Goal: Transaction & Acquisition: Obtain resource

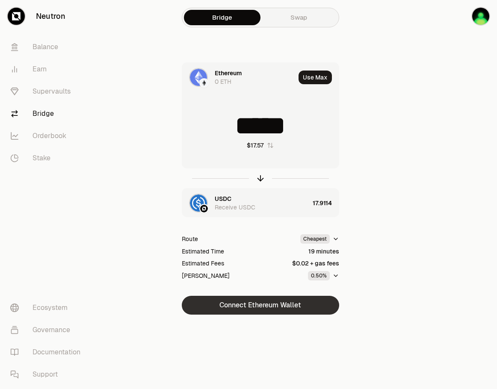
click at [289, 306] on button "Connect Ethereum Wallet" at bounding box center [260, 305] width 157 height 19
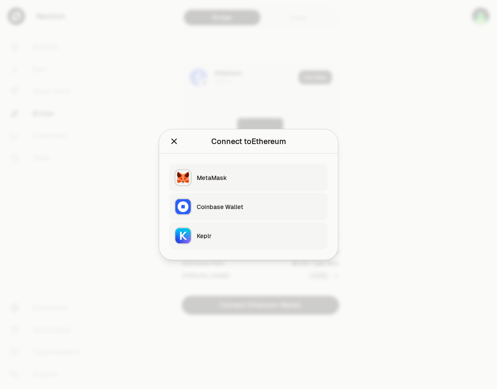
click at [236, 230] on button "Keplr" at bounding box center [248, 235] width 158 height 27
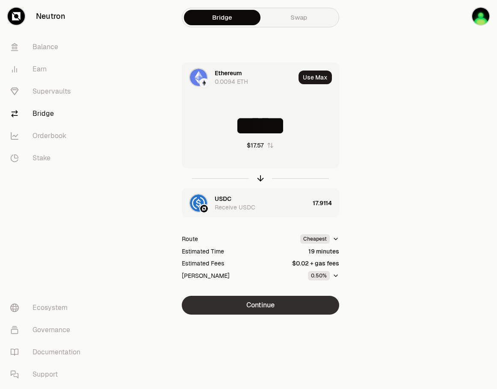
click at [292, 305] on button "Continue" at bounding box center [260, 305] width 157 height 19
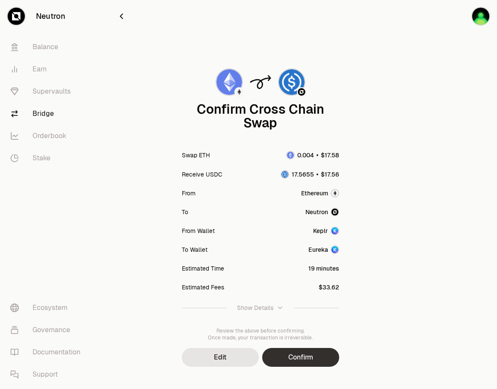
click at [318, 352] on button "Confirm" at bounding box center [300, 357] width 77 height 19
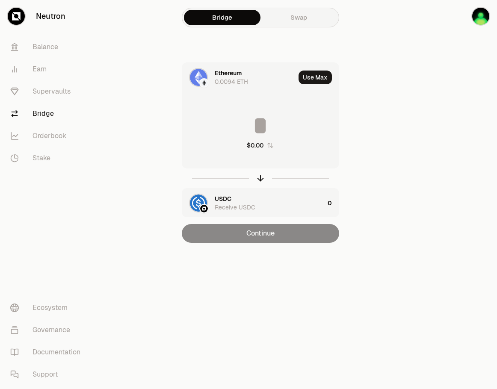
click at [258, 133] on input at bounding box center [260, 126] width 157 height 26
click at [257, 142] on div "$0.00" at bounding box center [255, 145] width 17 height 9
click at [251, 121] on input at bounding box center [260, 126] width 157 height 26
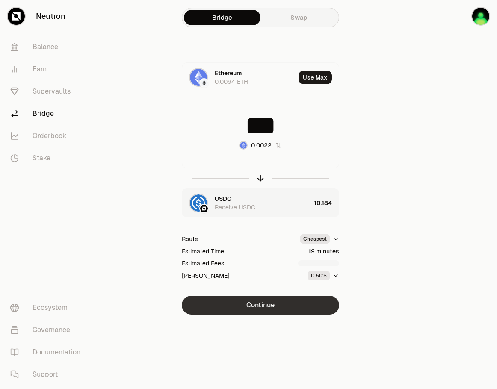
type input "***"
click at [314, 303] on button "Continue" at bounding box center [260, 305] width 157 height 19
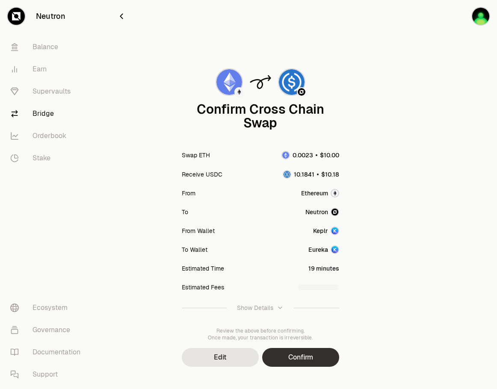
click at [310, 354] on button "Confirm" at bounding box center [300, 357] width 77 height 19
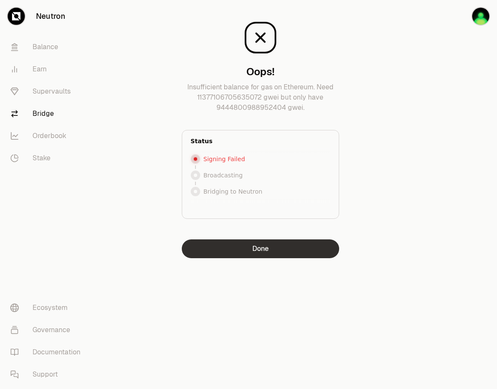
click at [254, 256] on button "Done" at bounding box center [260, 248] width 157 height 19
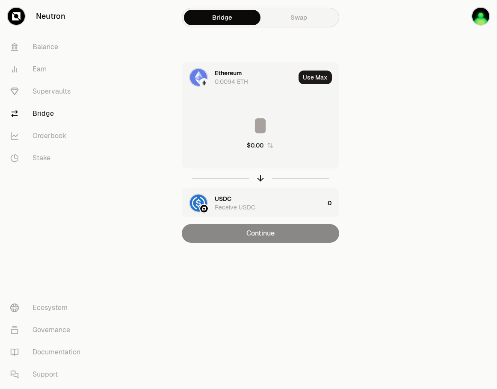
click at [269, 81] on div "Ethereum 0.0094 ETH" at bounding box center [255, 77] width 80 height 17
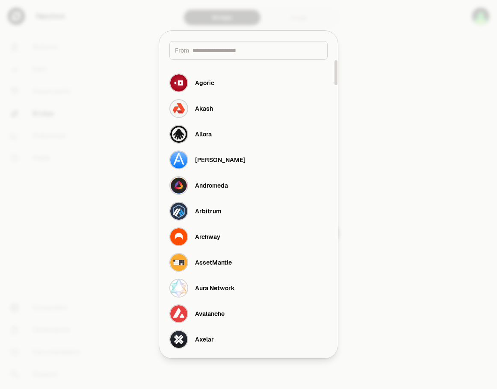
click at [272, 54] on input at bounding box center [257, 50] width 130 height 9
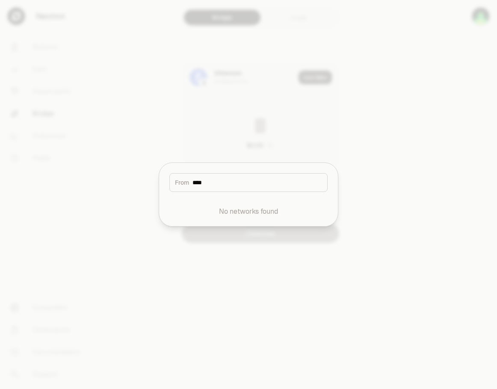
type input "****"
click at [272, 111] on div at bounding box center [248, 194] width 497 height 389
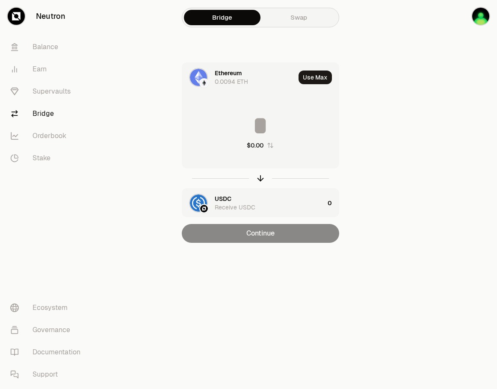
click at [265, 77] on div "Ethereum 0.0094 ETH" at bounding box center [255, 77] width 80 height 17
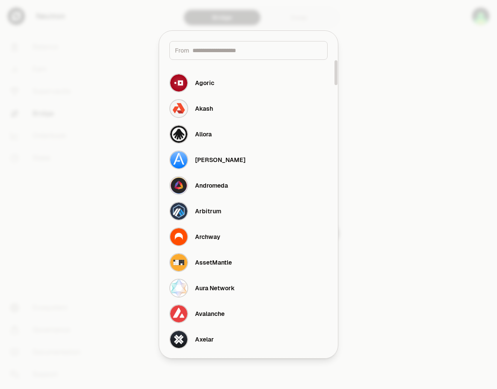
click at [268, 52] on input at bounding box center [257, 50] width 130 height 9
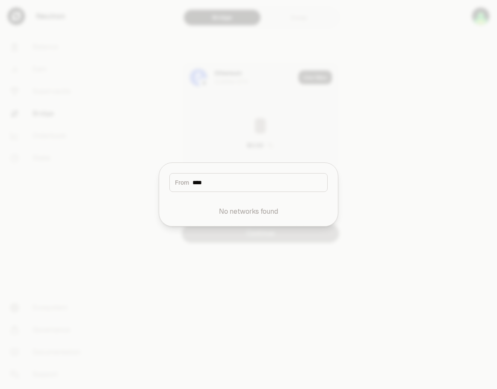
type input "****"
click at [254, 74] on div at bounding box center [248, 194] width 497 height 389
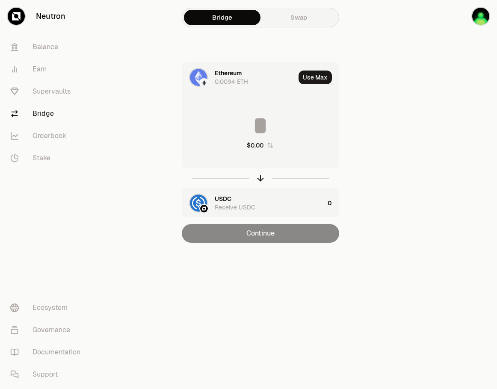
click at [260, 148] on div "$0.00" at bounding box center [255, 145] width 17 height 9
click at [258, 180] on icon "button" at bounding box center [260, 178] width 9 height 9
click at [227, 77] on div "USDC" at bounding box center [223, 73] width 17 height 9
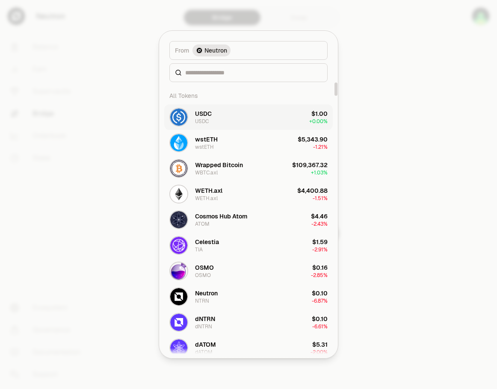
click at [218, 120] on button "USDC USDC $1.00 + 0.00%" at bounding box center [248, 117] width 168 height 26
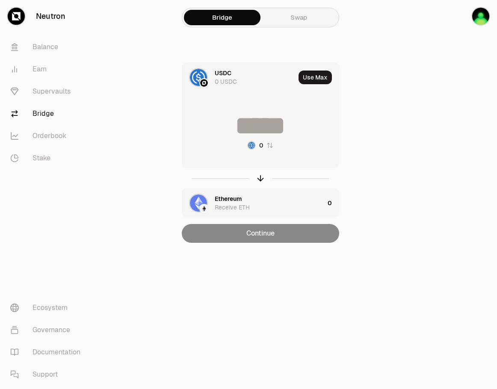
click at [223, 81] on div "0 USDC" at bounding box center [226, 81] width 22 height 9
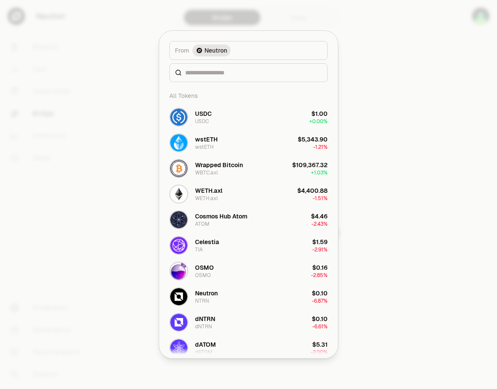
click at [252, 25] on div at bounding box center [248, 194] width 497 height 389
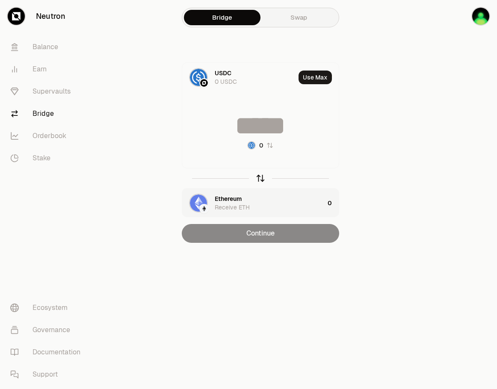
click at [260, 179] on icon "button" at bounding box center [260, 179] width 0 height 6
click at [226, 71] on div "Ethereum" at bounding box center [228, 73] width 27 height 9
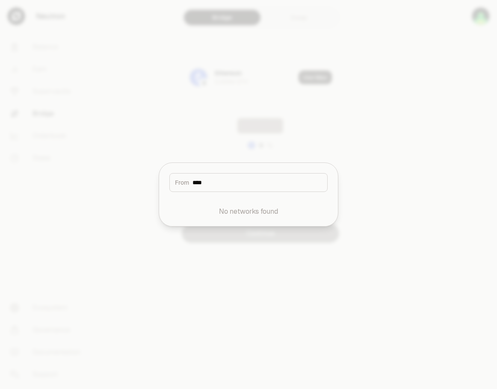
type input "****"
click at [413, 90] on div at bounding box center [248, 194] width 497 height 389
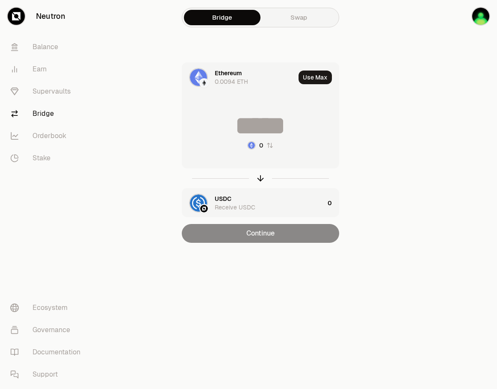
click at [217, 74] on div "Ethereum" at bounding box center [228, 73] width 27 height 9
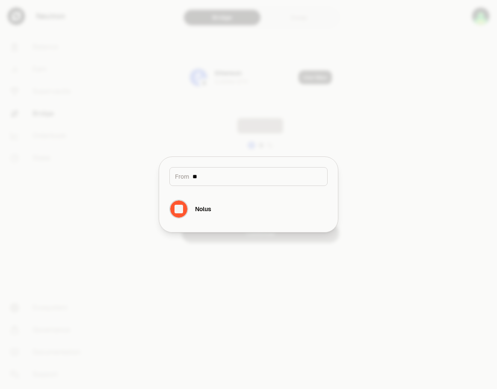
type input "*"
type input "***"
click at [196, 215] on div "Ethereum" at bounding box center [195, 209] width 53 height 19
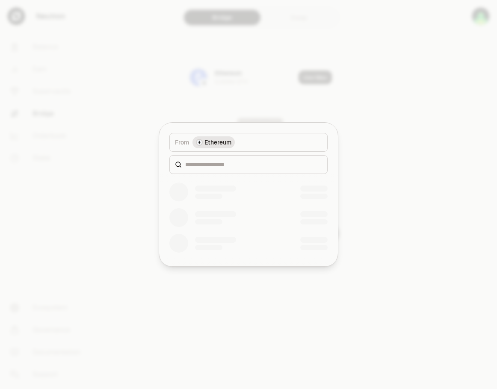
click at [220, 170] on div at bounding box center [248, 164] width 158 height 19
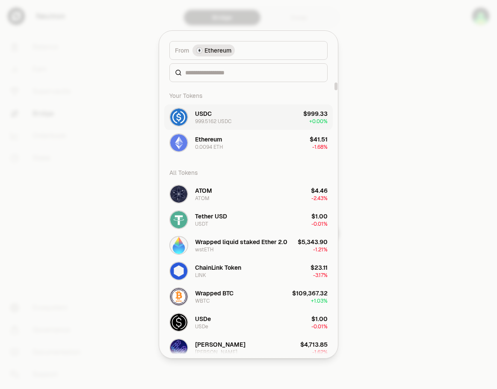
click at [234, 118] on button "USDC 999.5162 USDC $999.33 + 0.00%" at bounding box center [248, 117] width 168 height 26
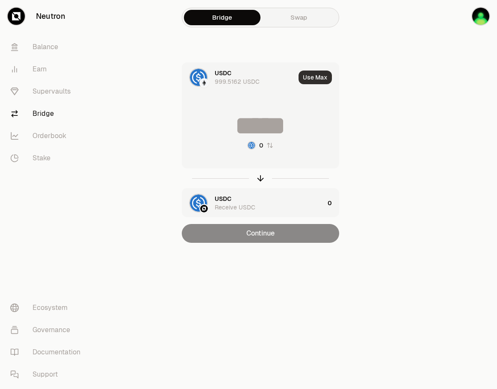
click at [316, 76] on button "Use Max" at bounding box center [315, 78] width 33 height 14
type input "*******"
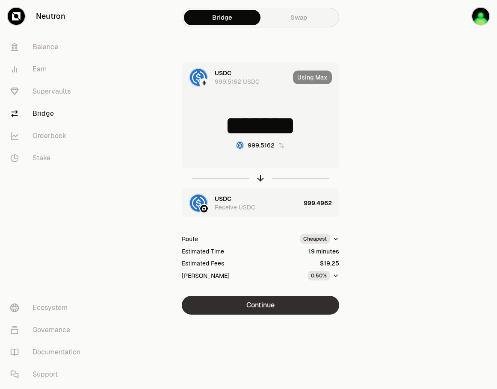
click at [266, 308] on button "Continue" at bounding box center [260, 305] width 157 height 19
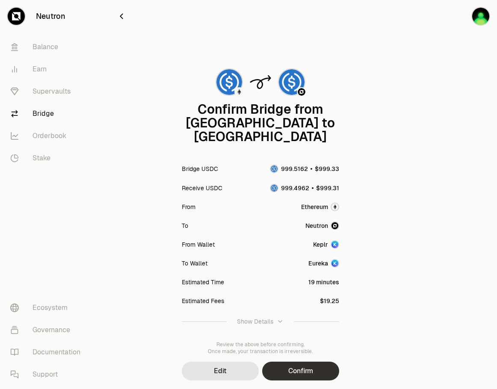
click at [294, 362] on button "Confirm" at bounding box center [300, 371] width 77 height 19
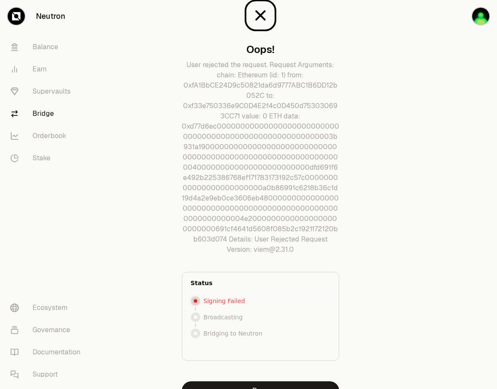
scroll to position [68, 0]
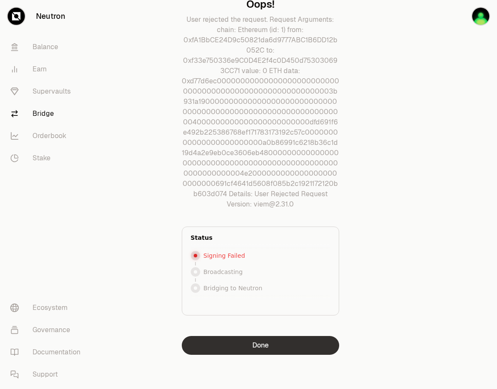
click at [266, 351] on button "Done" at bounding box center [260, 345] width 157 height 19
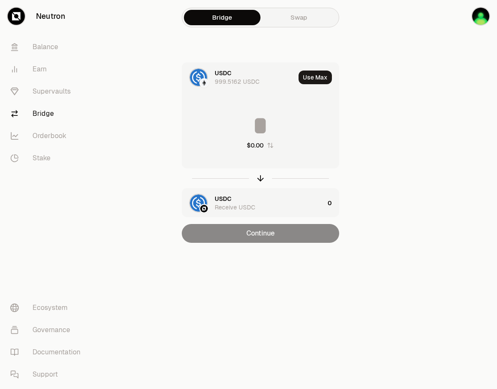
click at [228, 74] on div "USDC" at bounding box center [223, 73] width 17 height 9
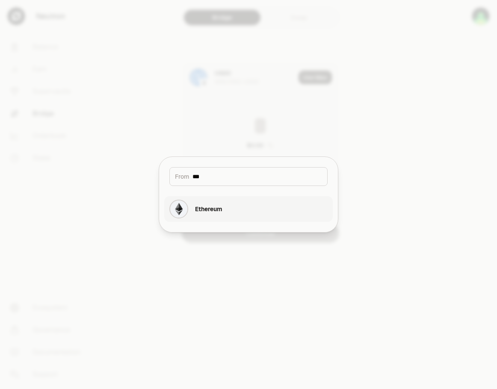
type input "***"
click at [201, 209] on div "Ethereum" at bounding box center [208, 209] width 27 height 9
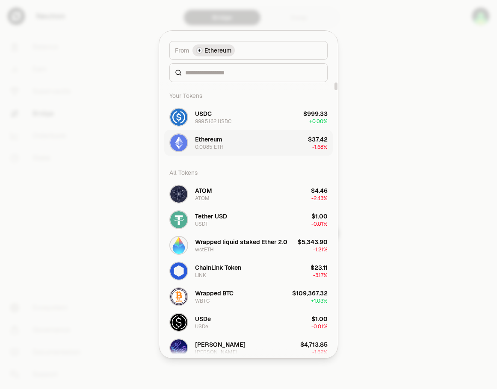
click at [240, 141] on button "Ethereum 0.0085 ETH $37.42 -1.68%" at bounding box center [248, 143] width 168 height 26
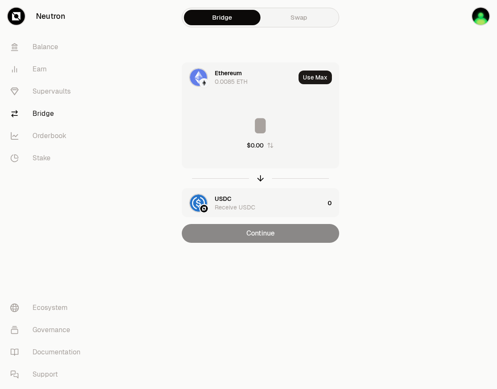
click at [262, 128] on input at bounding box center [260, 126] width 157 height 26
click at [257, 145] on div "$0.00" at bounding box center [255, 145] width 17 height 9
click at [261, 122] on input at bounding box center [260, 126] width 157 height 26
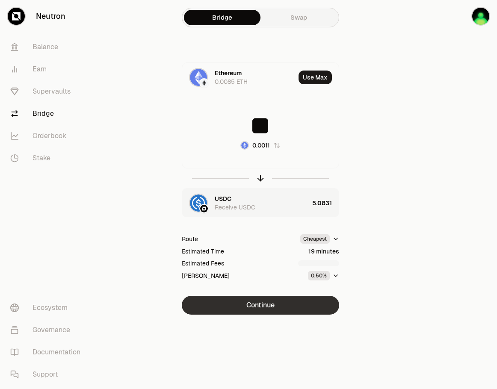
type input "**"
click at [293, 310] on button "Continue" at bounding box center [260, 305] width 157 height 19
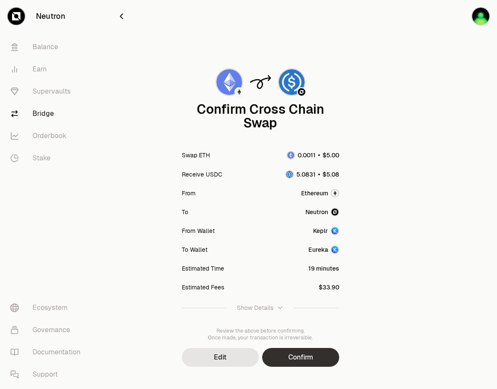
click at [312, 357] on button "Confirm" at bounding box center [300, 357] width 77 height 19
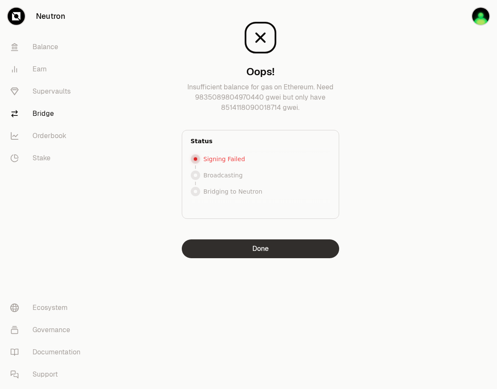
click at [273, 252] on button "Done" at bounding box center [260, 248] width 157 height 19
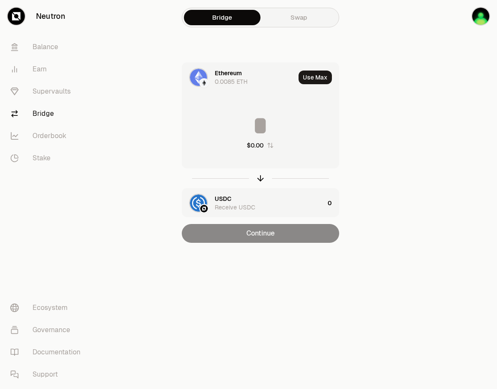
click at [239, 78] on div "0.0085 ETH" at bounding box center [231, 81] width 33 height 9
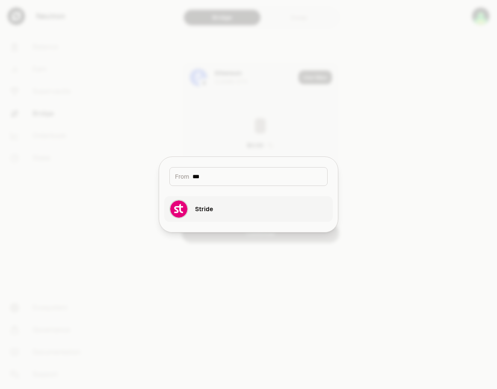
type input "***"
click at [228, 203] on button "Stride" at bounding box center [248, 209] width 168 height 26
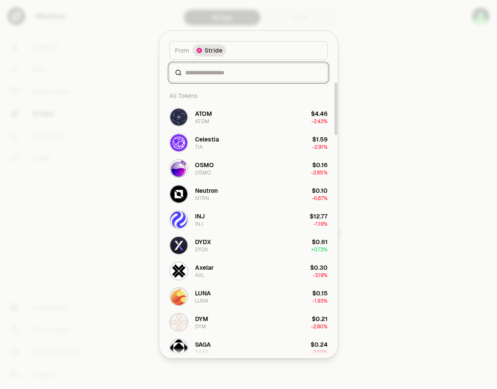
click at [247, 74] on input at bounding box center [253, 72] width 137 height 9
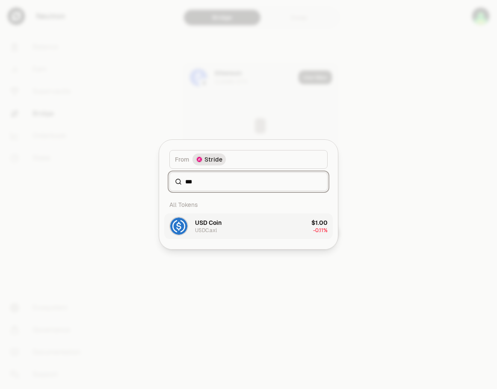
type input "***"
click at [227, 225] on button "USD Coin USDC.axl $1.00 -0.11%" at bounding box center [248, 226] width 168 height 26
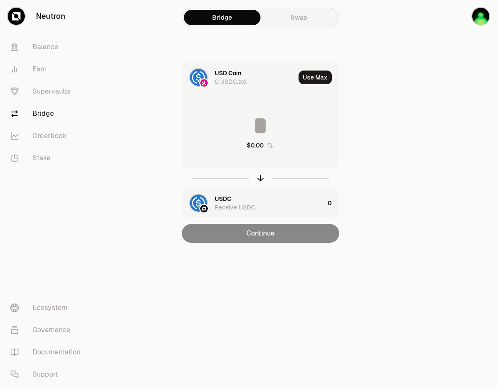
click at [238, 73] on div "USD Coin" at bounding box center [228, 73] width 27 height 9
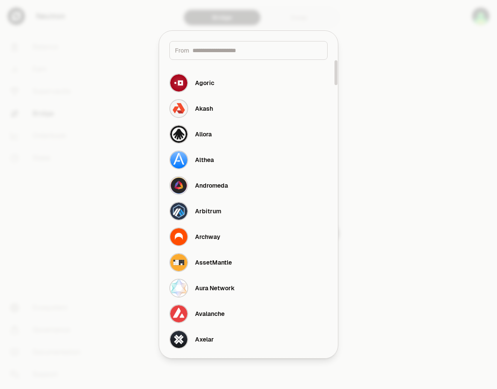
click at [237, 45] on div "From" at bounding box center [248, 50] width 158 height 19
click at [237, 53] on input at bounding box center [257, 50] width 130 height 9
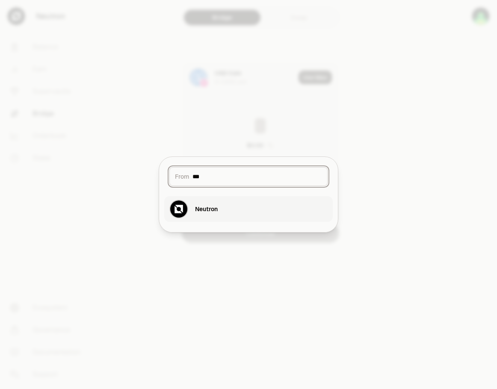
type input "***"
click at [214, 207] on div "Neutron" at bounding box center [206, 209] width 23 height 9
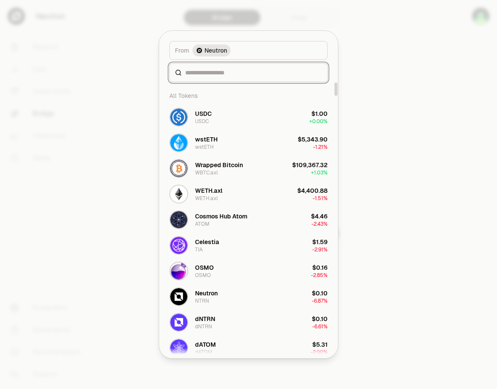
click at [240, 72] on input at bounding box center [253, 72] width 137 height 9
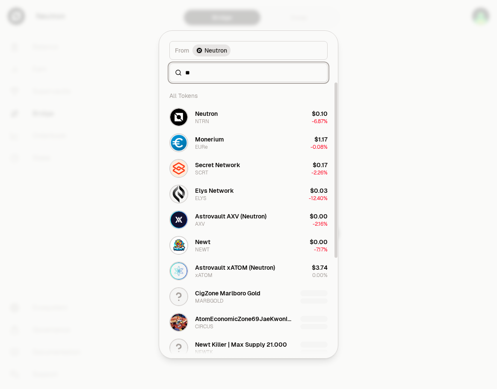
type input "*"
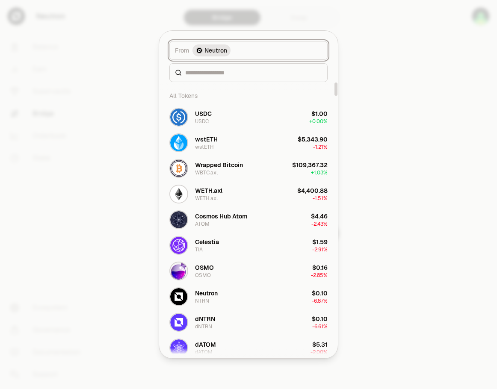
click at [229, 49] on div "Neutron" at bounding box center [211, 50] width 38 height 12
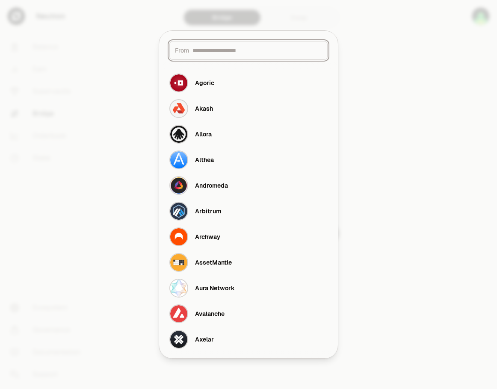
click at [229, 49] on input at bounding box center [257, 50] width 130 height 9
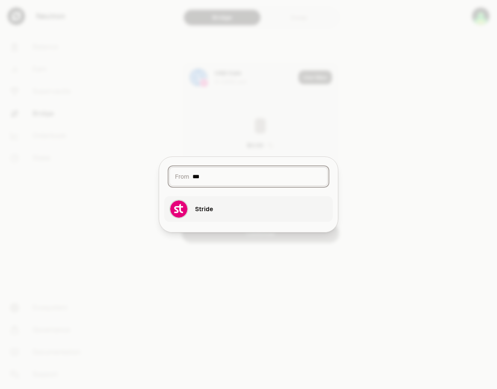
type input "***"
click at [213, 206] on button "Stride" at bounding box center [248, 209] width 168 height 26
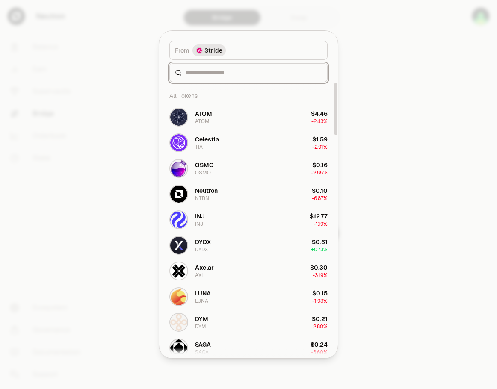
click at [239, 77] on input at bounding box center [253, 72] width 137 height 9
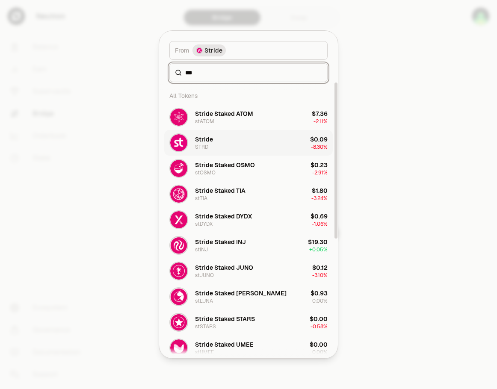
type input "***"
click at [231, 143] on button "Stride STRD $0.09 -8.30%" at bounding box center [248, 143] width 168 height 26
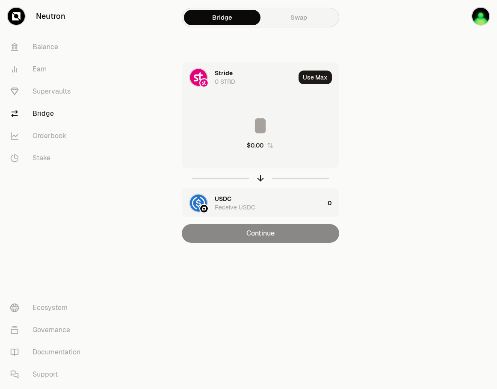
click at [262, 129] on input at bounding box center [260, 126] width 157 height 26
click at [260, 146] on div "$0.00" at bounding box center [255, 145] width 17 height 9
click at [258, 127] on input at bounding box center [260, 126] width 157 height 26
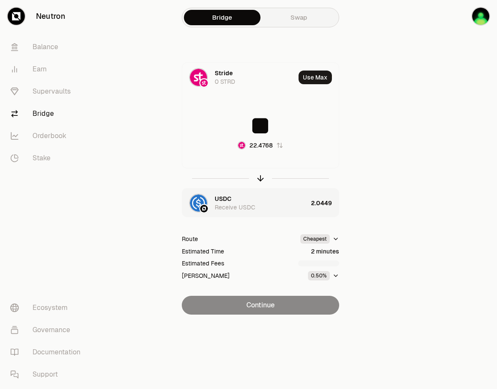
type input "**"
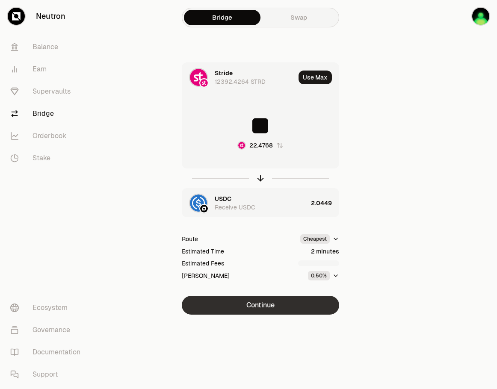
click at [287, 304] on button "Continue" at bounding box center [260, 305] width 157 height 19
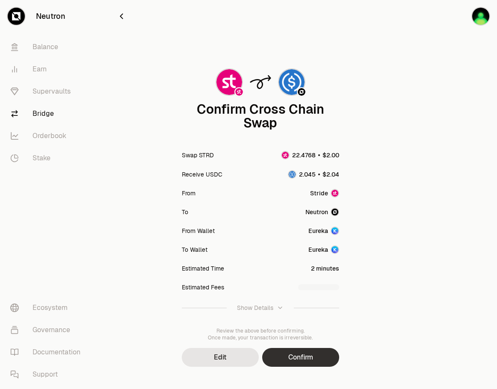
click at [298, 354] on button "Confirm" at bounding box center [300, 357] width 77 height 19
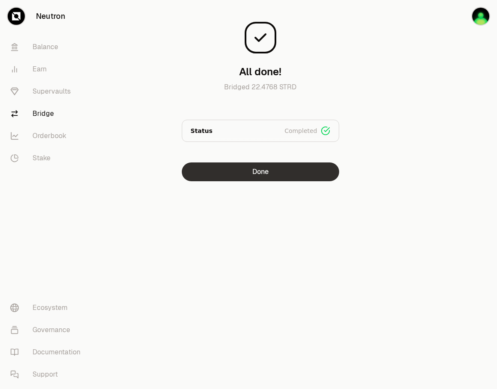
click at [293, 171] on button "Done" at bounding box center [260, 172] width 157 height 19
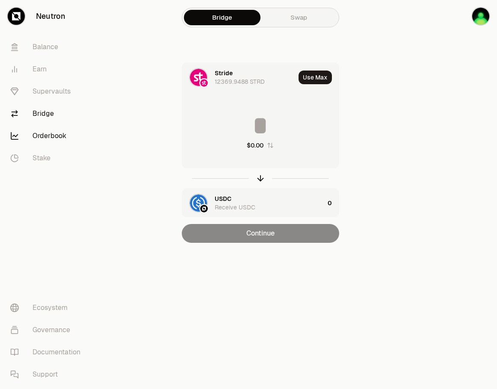
click at [54, 134] on link "Orderbook" at bounding box center [47, 136] width 89 height 22
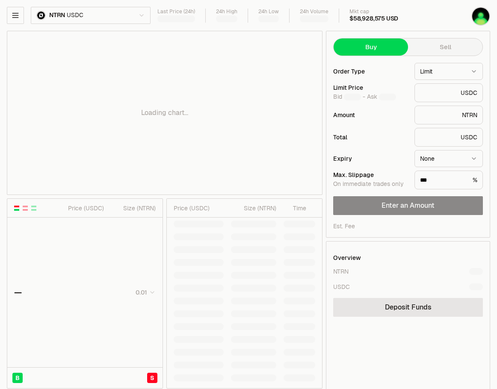
type input "********"
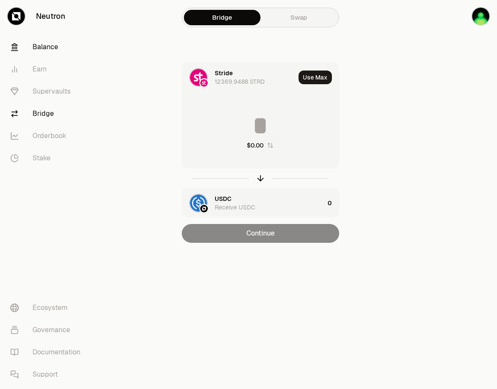
click at [41, 50] on link "Balance" at bounding box center [47, 47] width 89 height 22
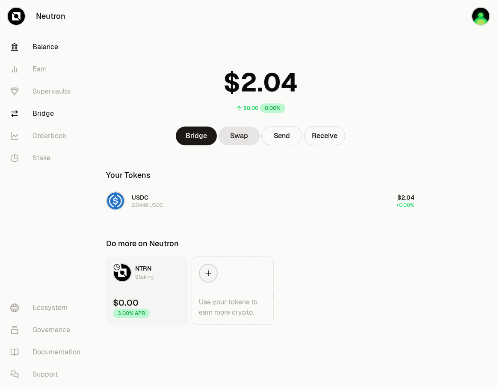
click at [33, 111] on link "Bridge" at bounding box center [47, 114] width 89 height 22
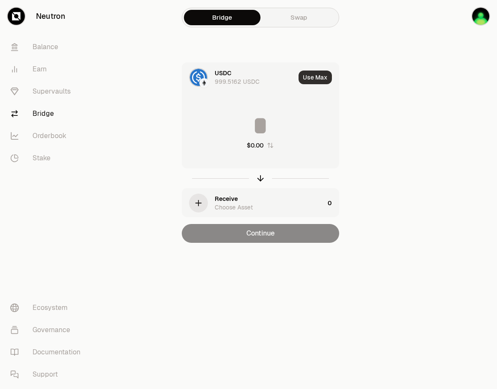
click at [305, 79] on button "Use Max" at bounding box center [315, 78] width 33 height 14
type input "**********"
click at [246, 198] on div "Receive Choose Asset" at bounding box center [269, 203] width 109 height 17
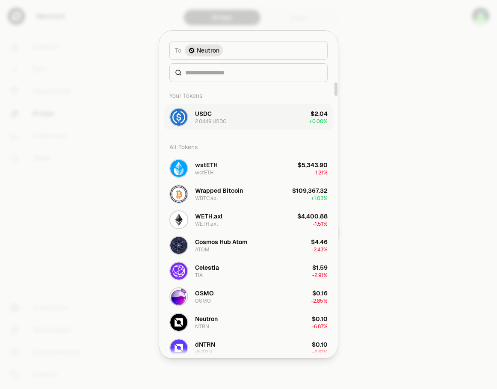
click at [222, 119] on div "2.0449 USDC" at bounding box center [210, 121] width 31 height 7
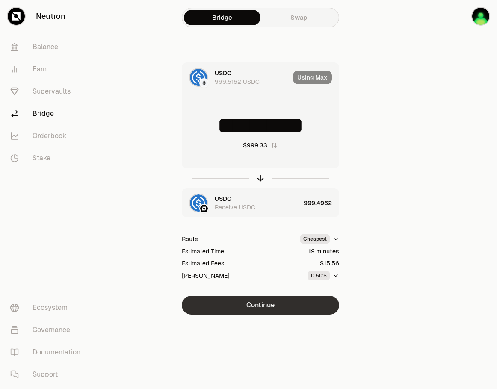
click at [275, 307] on button "Continue" at bounding box center [260, 305] width 157 height 19
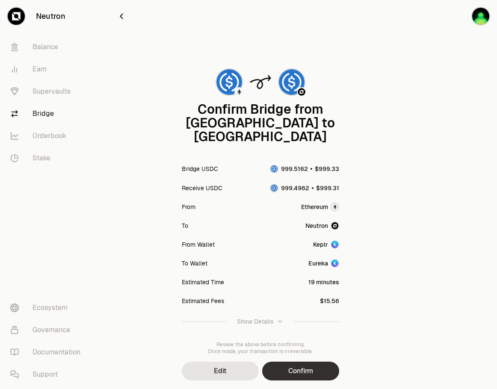
click at [294, 362] on button "Confirm" at bounding box center [300, 371] width 77 height 19
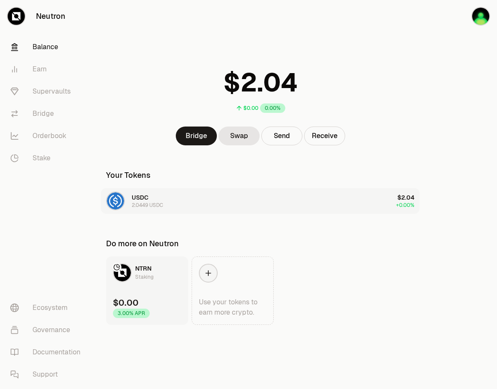
click at [348, 196] on button "USDC 2.0449 USDC $2.04 +0.00%" at bounding box center [260, 201] width 319 height 26
click at [350, 195] on button "USDC 2.0449 USDC $2.04 +0.00%" at bounding box center [260, 201] width 319 height 26
click at [324, 139] on button "Receive" at bounding box center [324, 136] width 41 height 19
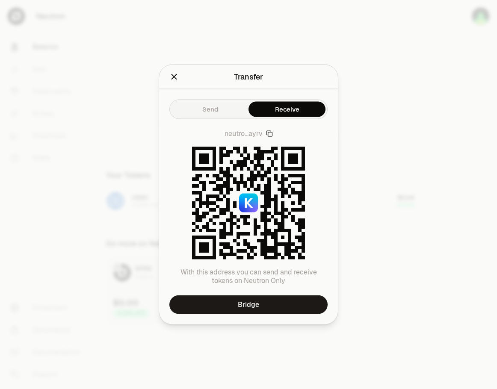
click at [268, 135] on icon "button" at bounding box center [269, 134] width 6 height 6
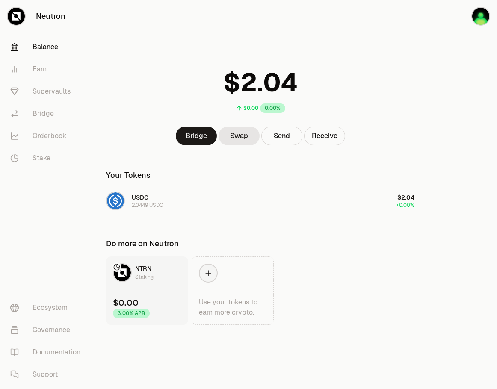
click at [36, 50] on link "Balance" at bounding box center [47, 47] width 89 height 22
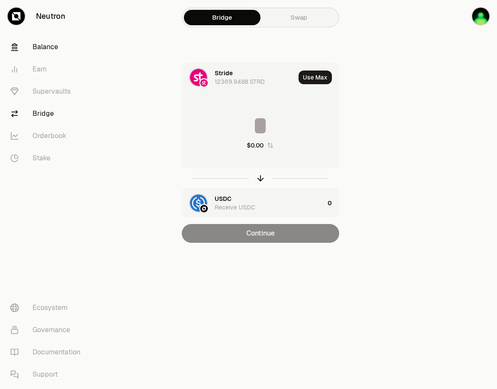
click at [44, 36] on link "Balance" at bounding box center [47, 47] width 89 height 22
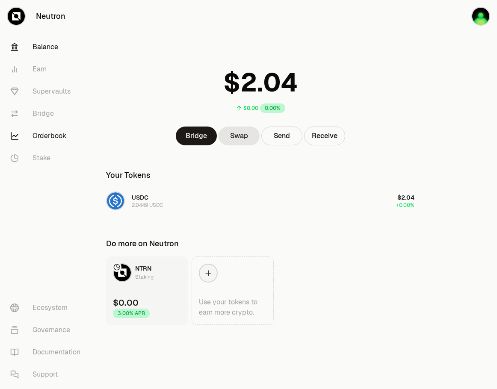
click at [49, 147] on link "Orderbook" at bounding box center [47, 136] width 89 height 22
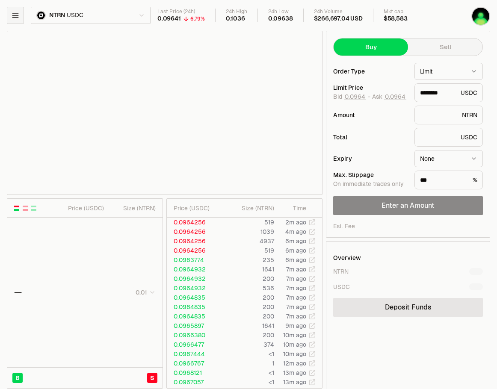
click at [16, 19] on icon "button" at bounding box center [15, 15] width 9 height 9
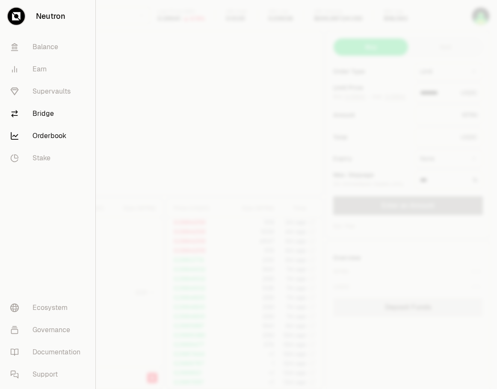
type input "********"
click at [47, 91] on link "Supervaults" at bounding box center [47, 91] width 89 height 22
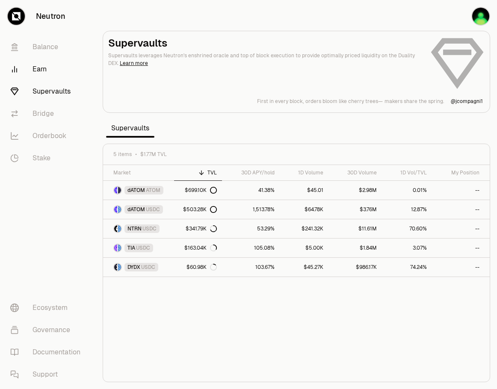
click at [33, 74] on link "Earn" at bounding box center [47, 69] width 89 height 22
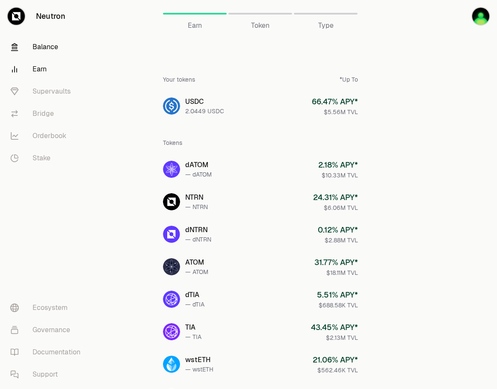
click at [47, 48] on link "Balance" at bounding box center [47, 47] width 89 height 22
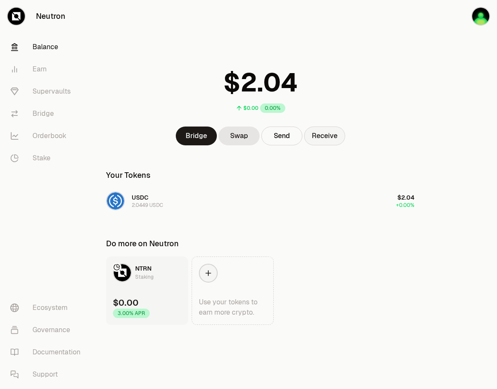
click at [311, 136] on button "Receive" at bounding box center [324, 136] width 41 height 19
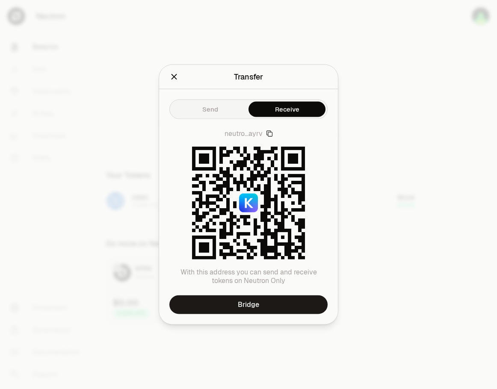
click at [270, 135] on icon "button" at bounding box center [269, 133] width 7 height 7
click at [177, 80] on icon "Close" at bounding box center [173, 76] width 9 height 9
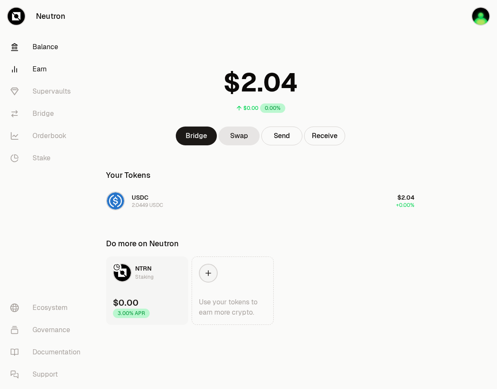
click at [37, 65] on link "Earn" at bounding box center [47, 69] width 89 height 22
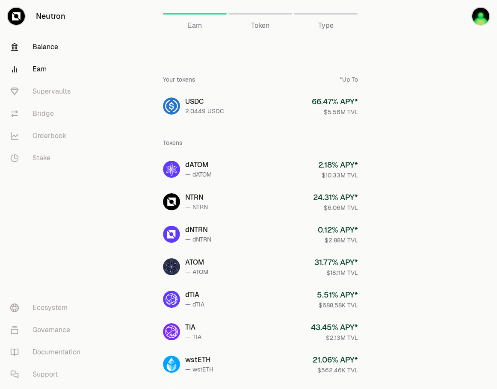
click at [47, 50] on link "Balance" at bounding box center [47, 47] width 89 height 22
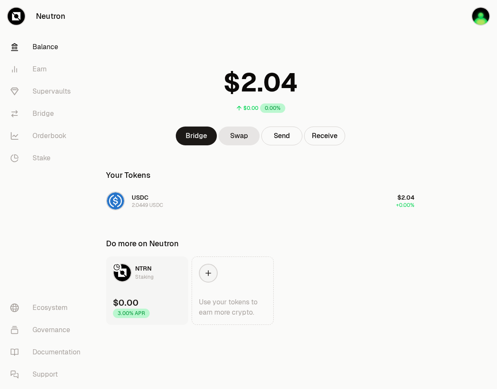
click at [47, 50] on link "Balance" at bounding box center [47, 47] width 89 height 22
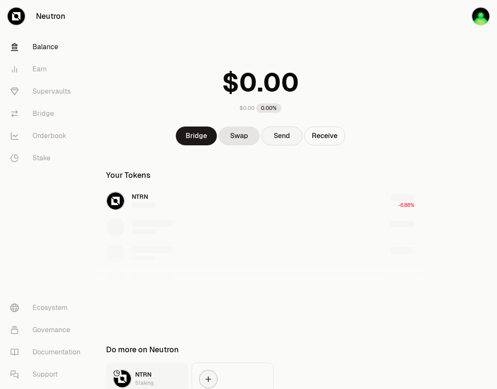
click at [277, 137] on button "Send" at bounding box center [281, 136] width 41 height 19
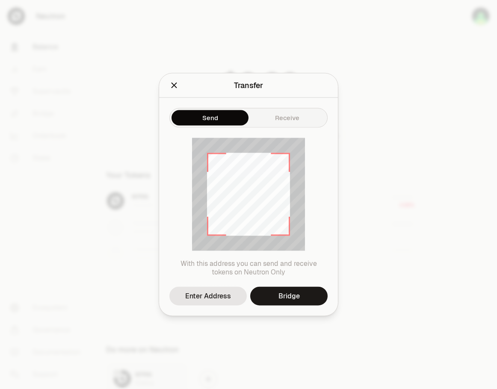
click at [284, 122] on div "Send Receive With this address you can send and receive tokens on Neutron Only …" at bounding box center [248, 207] width 179 height 218
click at [217, 110] on button "Send" at bounding box center [209, 117] width 77 height 15
click at [213, 290] on button "Enter Address" at bounding box center [207, 296] width 77 height 19
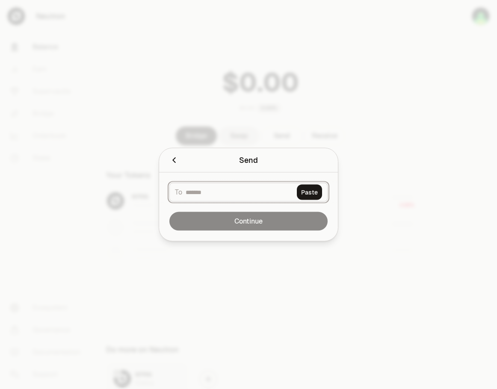
click at [239, 195] on input at bounding box center [240, 192] width 108 height 9
click at [228, 189] on input at bounding box center [240, 192] width 108 height 9
paste input "**********"
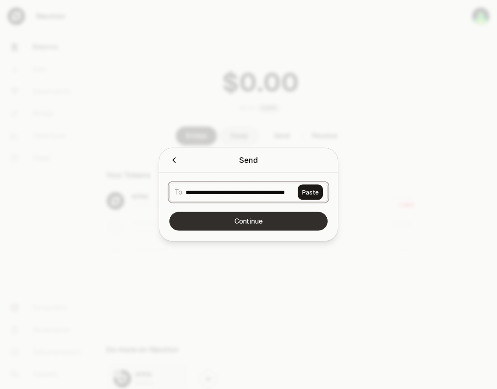
type input "**********"
click at [250, 222] on button "Continue" at bounding box center [248, 221] width 158 height 19
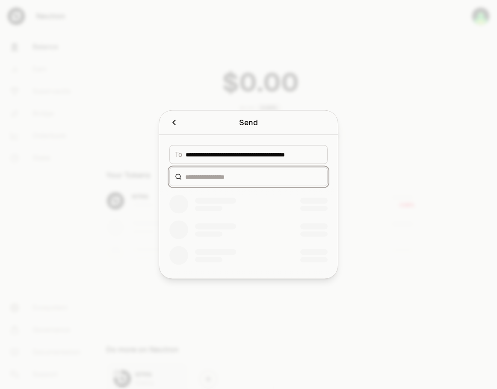
click at [260, 180] on input at bounding box center [253, 177] width 137 height 9
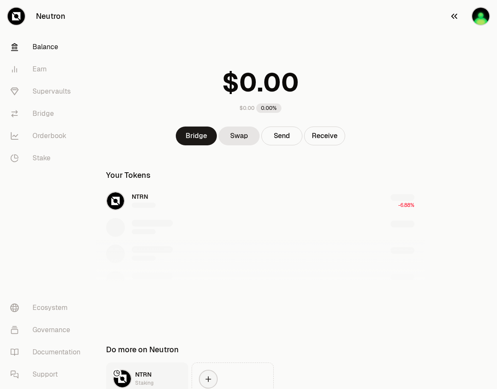
click at [456, 16] on icon "button" at bounding box center [454, 16] width 10 height 10
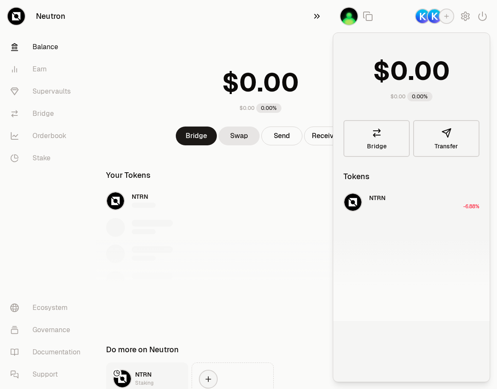
click at [321, 16] on icon "button" at bounding box center [316, 16] width 9 height 10
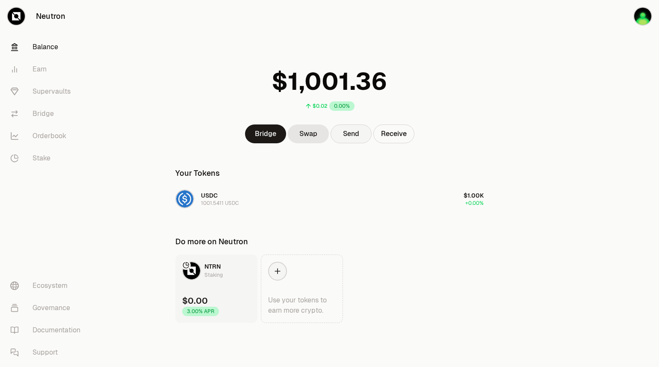
click at [365, 133] on button "Send" at bounding box center [351, 133] width 41 height 19
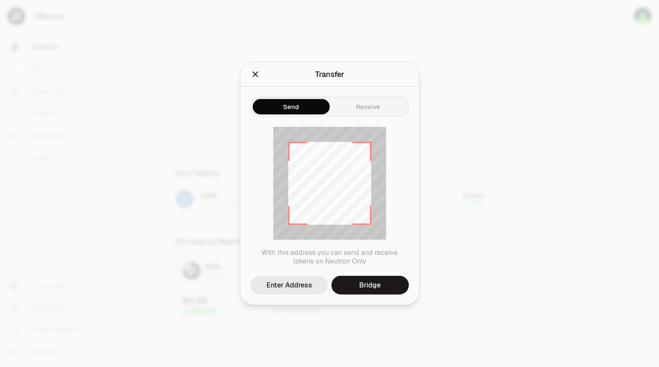
click at [294, 287] on div "Enter Address" at bounding box center [289, 285] width 46 height 10
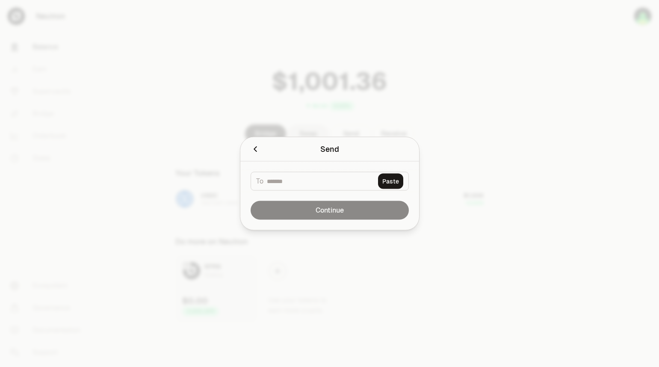
click at [355, 186] on div "To Paste" at bounding box center [330, 181] width 158 height 19
click at [395, 182] on button "Paste" at bounding box center [390, 181] width 25 height 15
type input "**********"
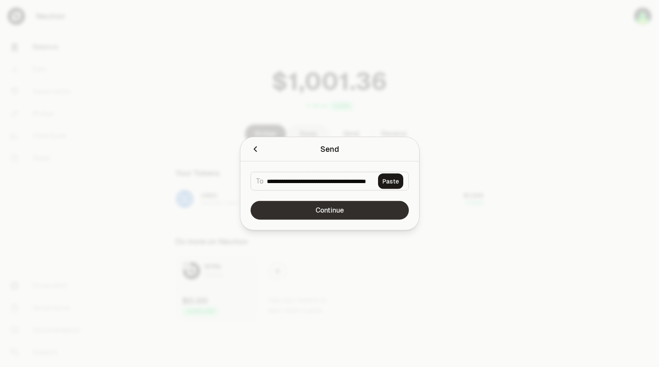
click at [325, 214] on button "Continue" at bounding box center [330, 210] width 158 height 19
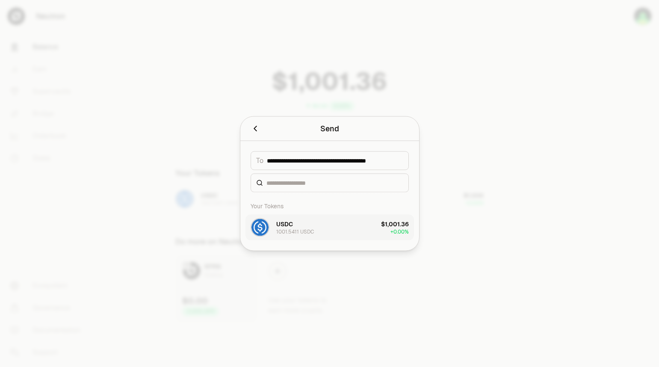
click at [330, 219] on button "USDC 1001.5411 USDC $1,001.36 + 0.00%" at bounding box center [329, 228] width 168 height 26
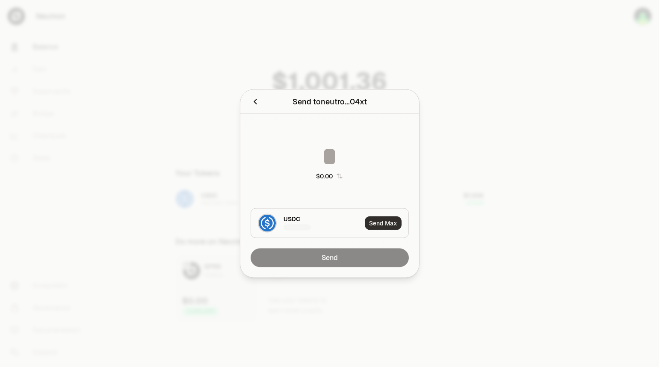
click at [375, 218] on button "Send Max" at bounding box center [383, 223] width 37 height 14
click at [373, 225] on div "Sending Max" at bounding box center [382, 223] width 53 height 29
click at [328, 175] on div "$0.00" at bounding box center [324, 176] width 17 height 9
click at [328, 162] on input at bounding box center [330, 157] width 158 height 26
click at [322, 160] on input at bounding box center [330, 157] width 158 height 26
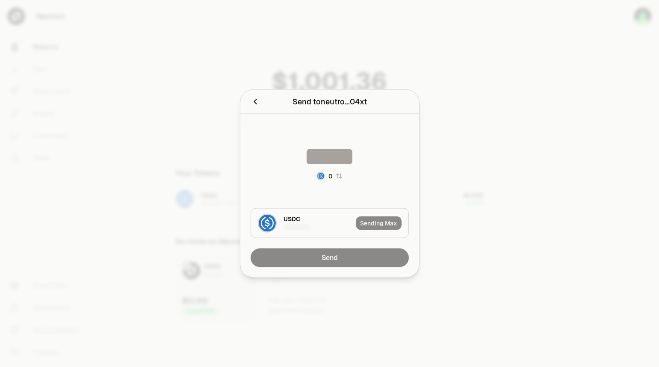
click at [367, 217] on div "Sending Max" at bounding box center [382, 223] width 53 height 29
click at [367, 231] on div "Sending Max" at bounding box center [382, 223] width 53 height 29
click at [369, 228] on div "Sending Max" at bounding box center [382, 223] width 53 height 29
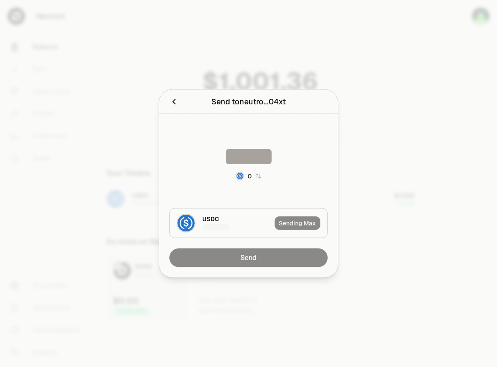
click at [237, 162] on input at bounding box center [248, 157] width 158 height 26
type input "*****"
click at [257, 258] on div "Send" at bounding box center [248, 262] width 179 height 29
